Goal: Transaction & Acquisition: Purchase product/service

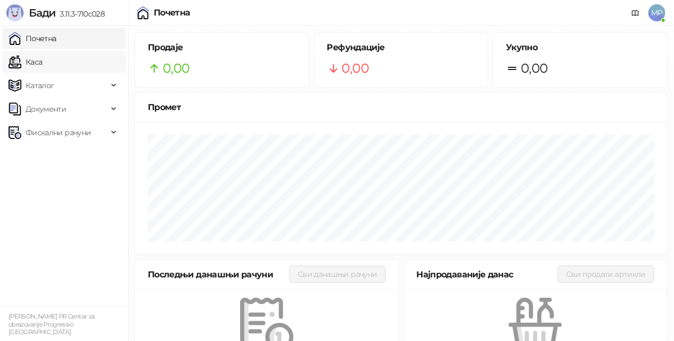
click at [42, 61] on link "Каса" at bounding box center [26, 61] width 34 height 21
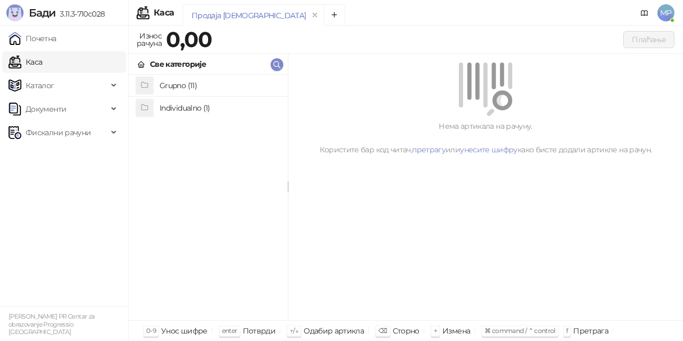
click at [200, 83] on h4 "Grupno (11)" at bounding box center [220, 85] width 120 height 17
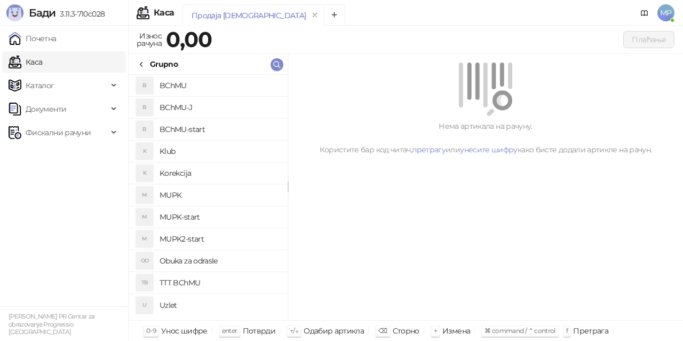
click at [204, 107] on h4 "BChMU-J" at bounding box center [220, 107] width 120 height 17
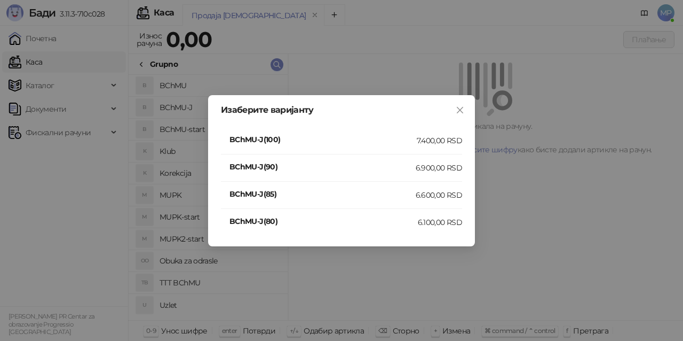
click at [428, 141] on div "7.400,00 RSD" at bounding box center [439, 141] width 45 height 12
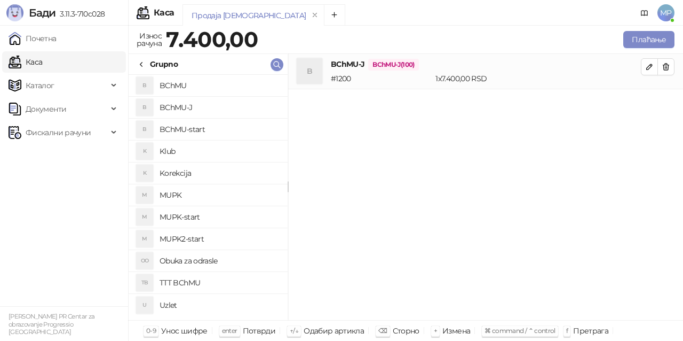
click at [0, 220] on ul "Почетна [PERSON_NAME] Документи Фискални рачуни" at bounding box center [64, 166] width 128 height 280
click at [645, 38] on button "Плаћање" at bounding box center [648, 39] width 51 height 17
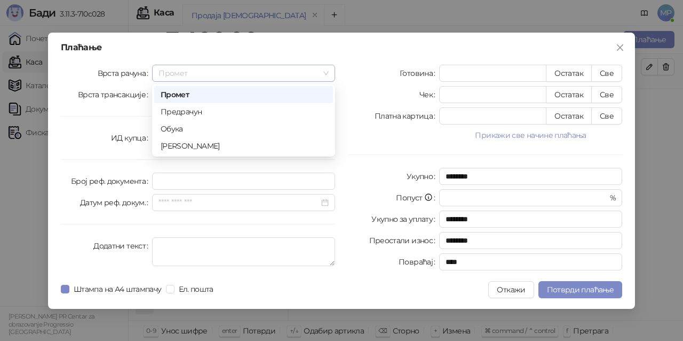
click at [213, 68] on span "Промет" at bounding box center [244, 73] width 170 height 16
drag, startPoint x: 201, startPoint y: 145, endPoint x: 221, endPoint y: 138, distance: 21.4
click at [200, 145] on div "[PERSON_NAME]" at bounding box center [244, 146] width 166 height 12
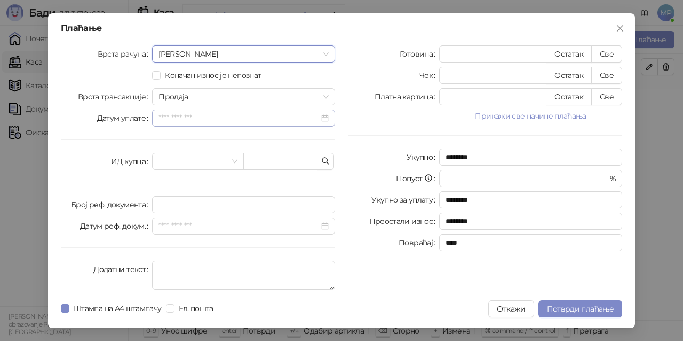
click at [323, 115] on div at bounding box center [244, 118] width 170 height 12
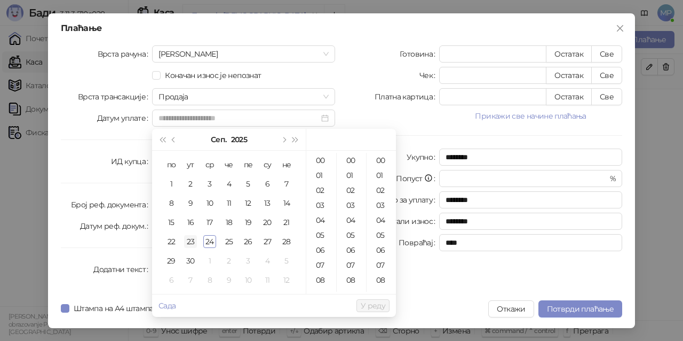
click at [187, 240] on div "23" at bounding box center [190, 241] width 13 height 13
click at [323, 216] on div "11" at bounding box center [322, 217] width 26 height 15
click at [351, 202] on div "03" at bounding box center [352, 204] width 26 height 15
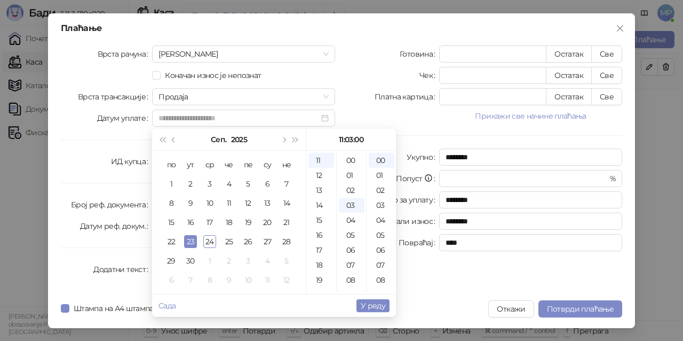
type input "**********"
click at [384, 305] on span "У реду" at bounding box center [373, 305] width 25 height 10
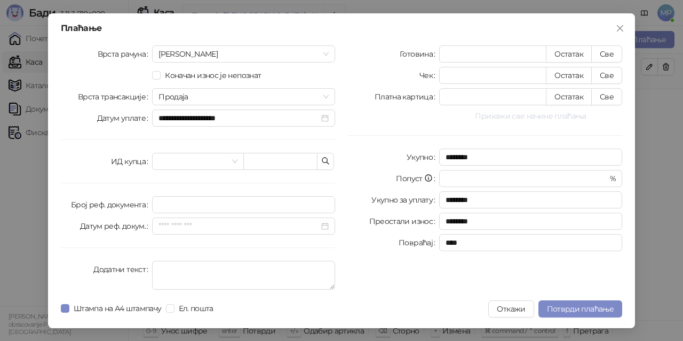
click at [551, 114] on button "Прикажи све начине плаћања" at bounding box center [530, 115] width 183 height 13
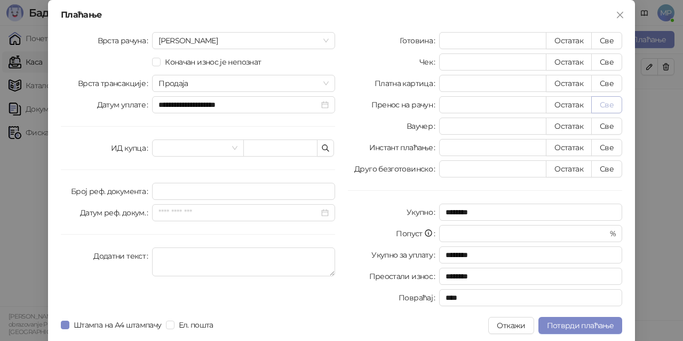
click at [605, 105] on button "Све" at bounding box center [606, 104] width 31 height 17
type input "****"
click at [584, 326] on span "Потврди плаћање" at bounding box center [580, 325] width 67 height 10
